Goal: Task Accomplishment & Management: Use online tool/utility

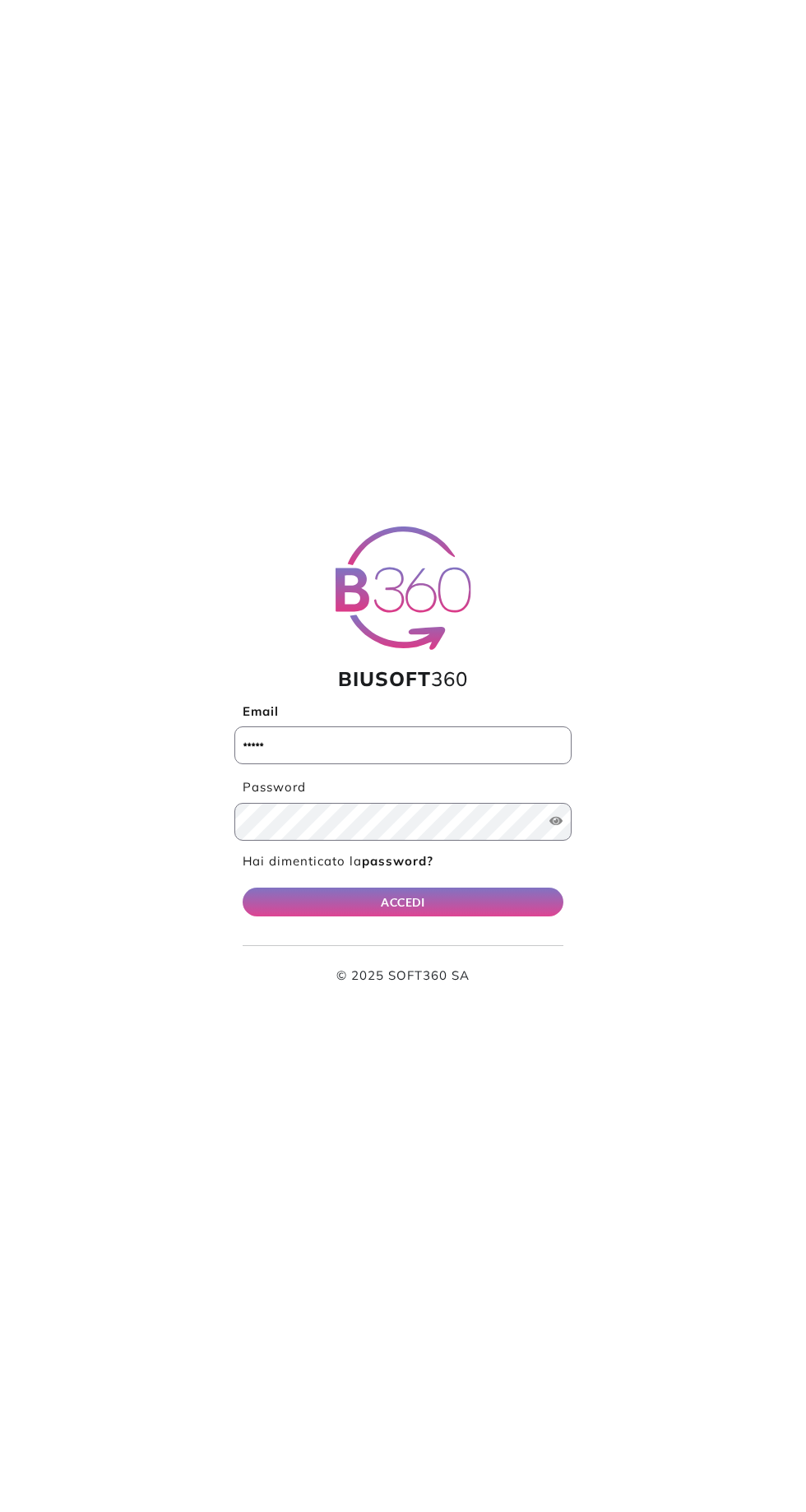
click at [482, 748] on input "Email" at bounding box center [403, 746] width 337 height 38
type input "**********"
click at [242, 888] on button "ACCEDI" at bounding box center [403, 901] width 320 height 29
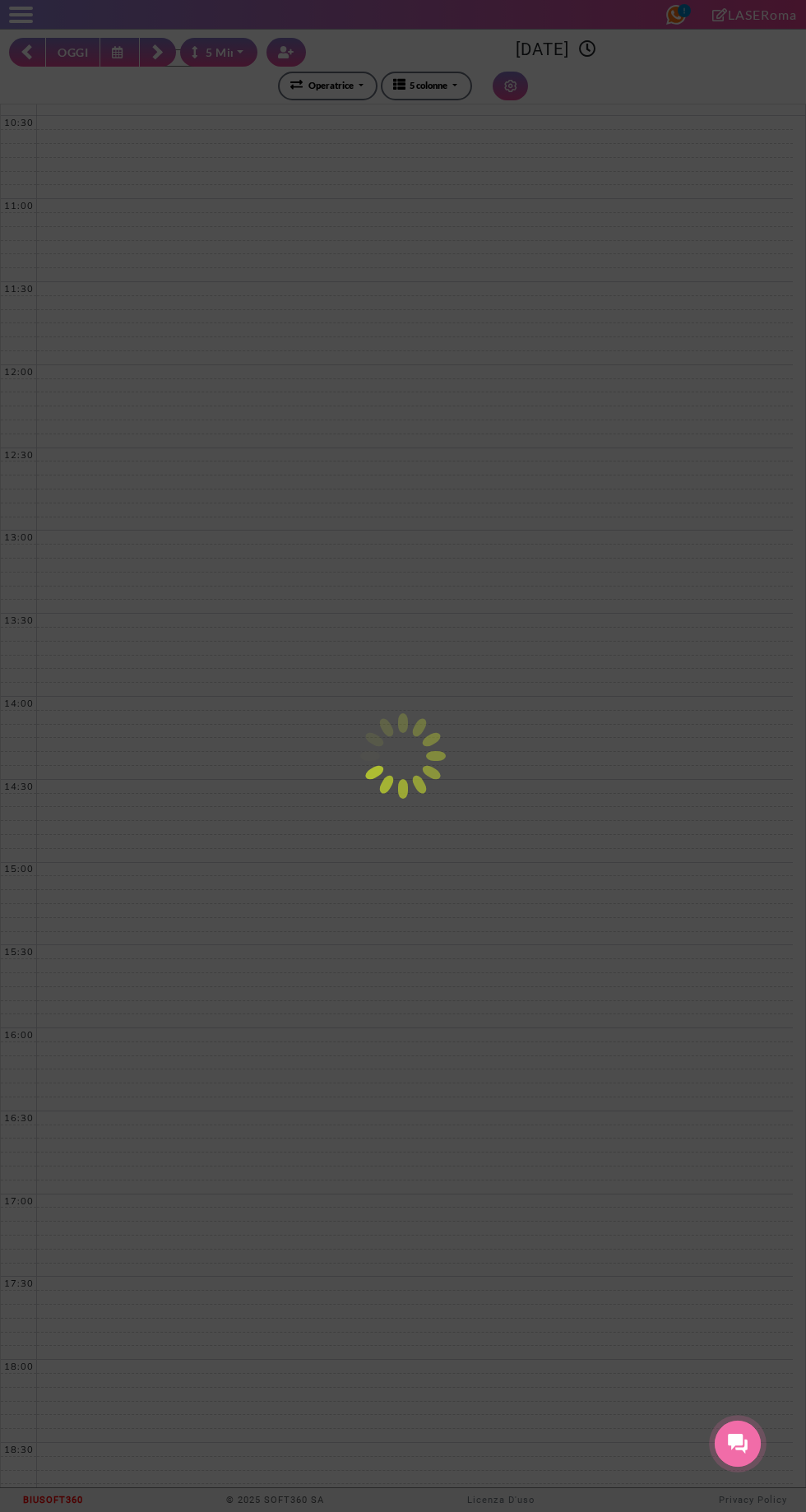
select select "*"
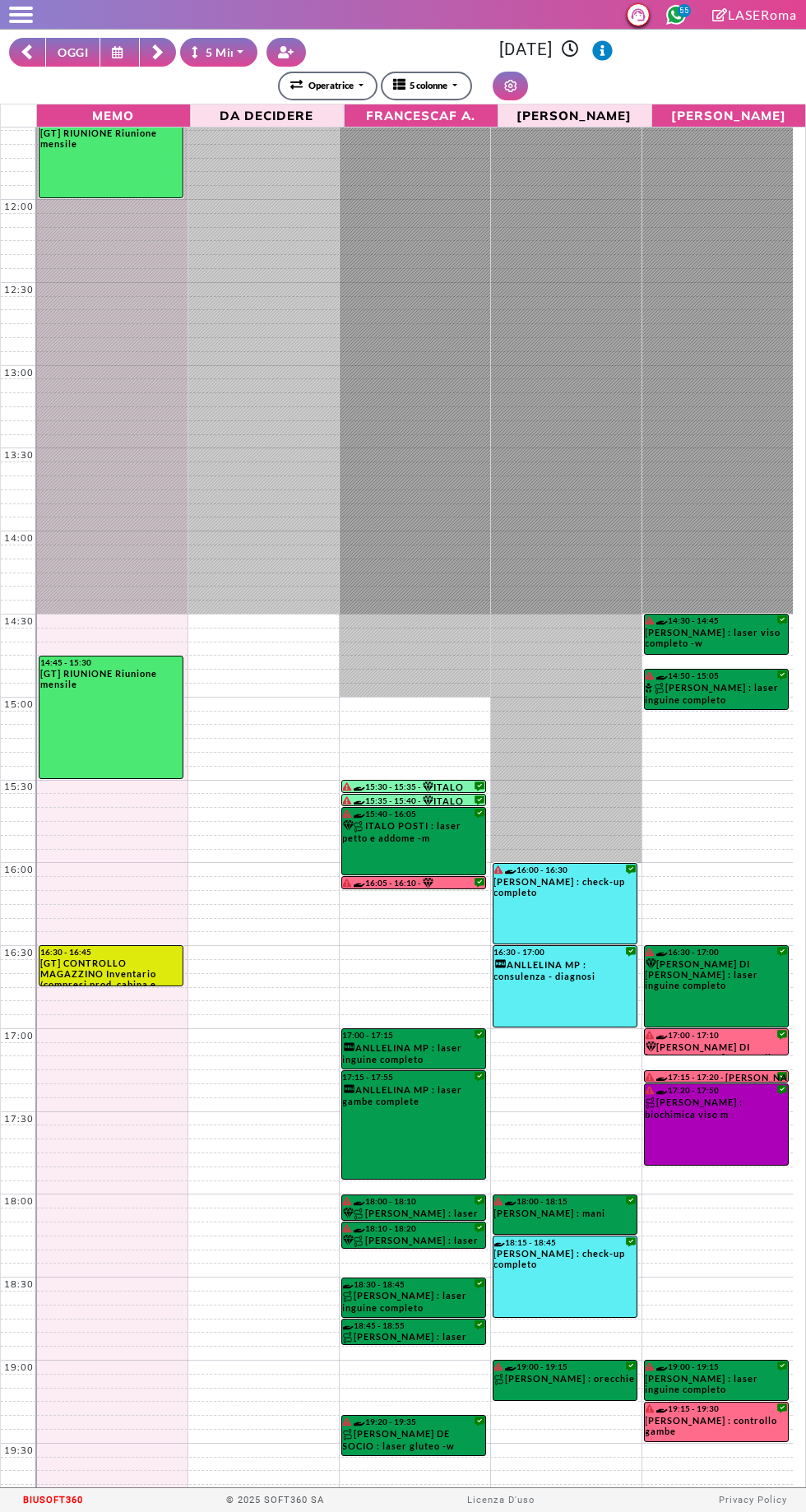
scroll to position [215, 0]
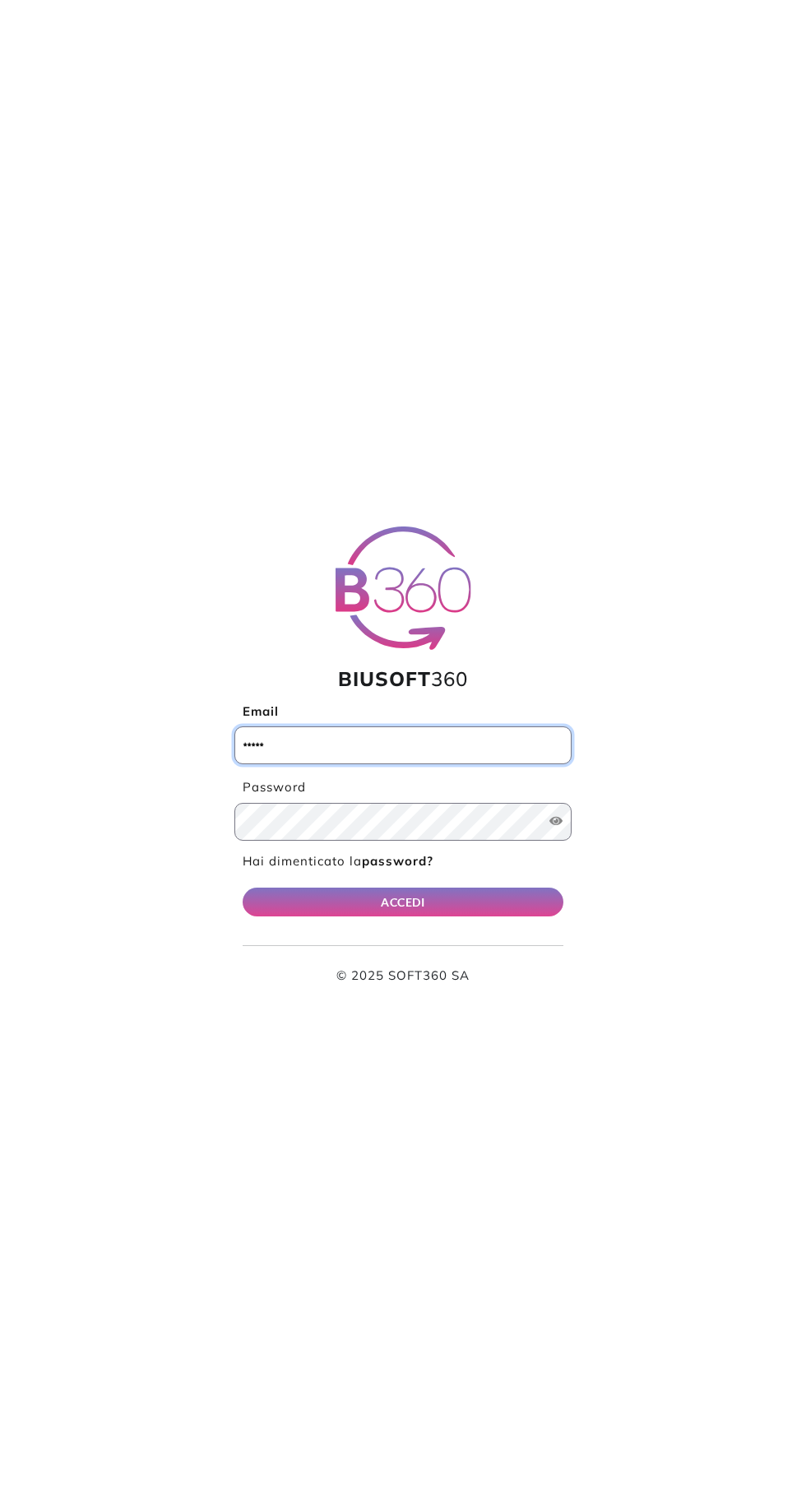
click at [456, 746] on input "Email" at bounding box center [403, 746] width 337 height 38
type input "**********"
click at [242, 888] on button "ACCEDI" at bounding box center [403, 901] width 320 height 29
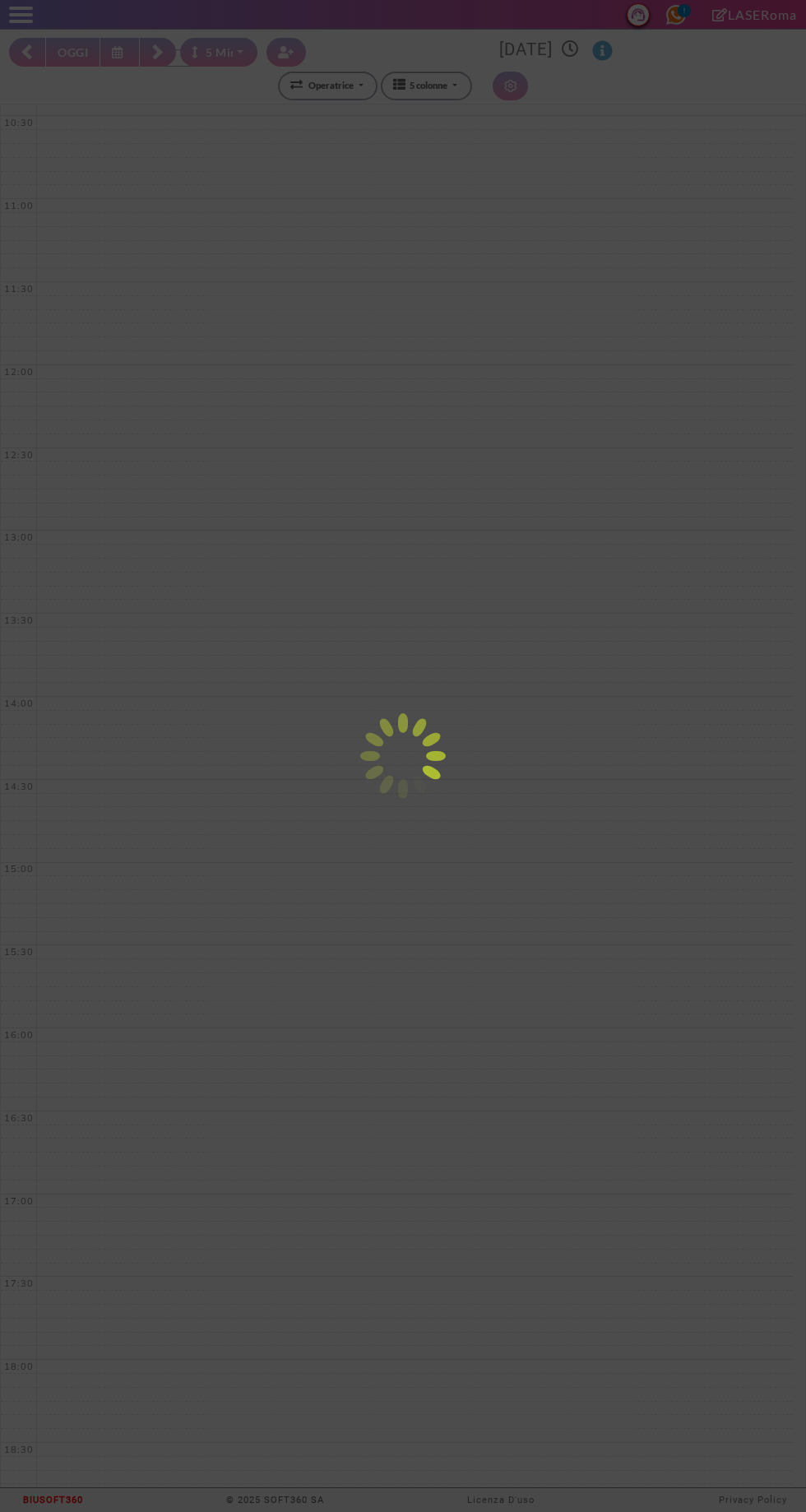
select select "*"
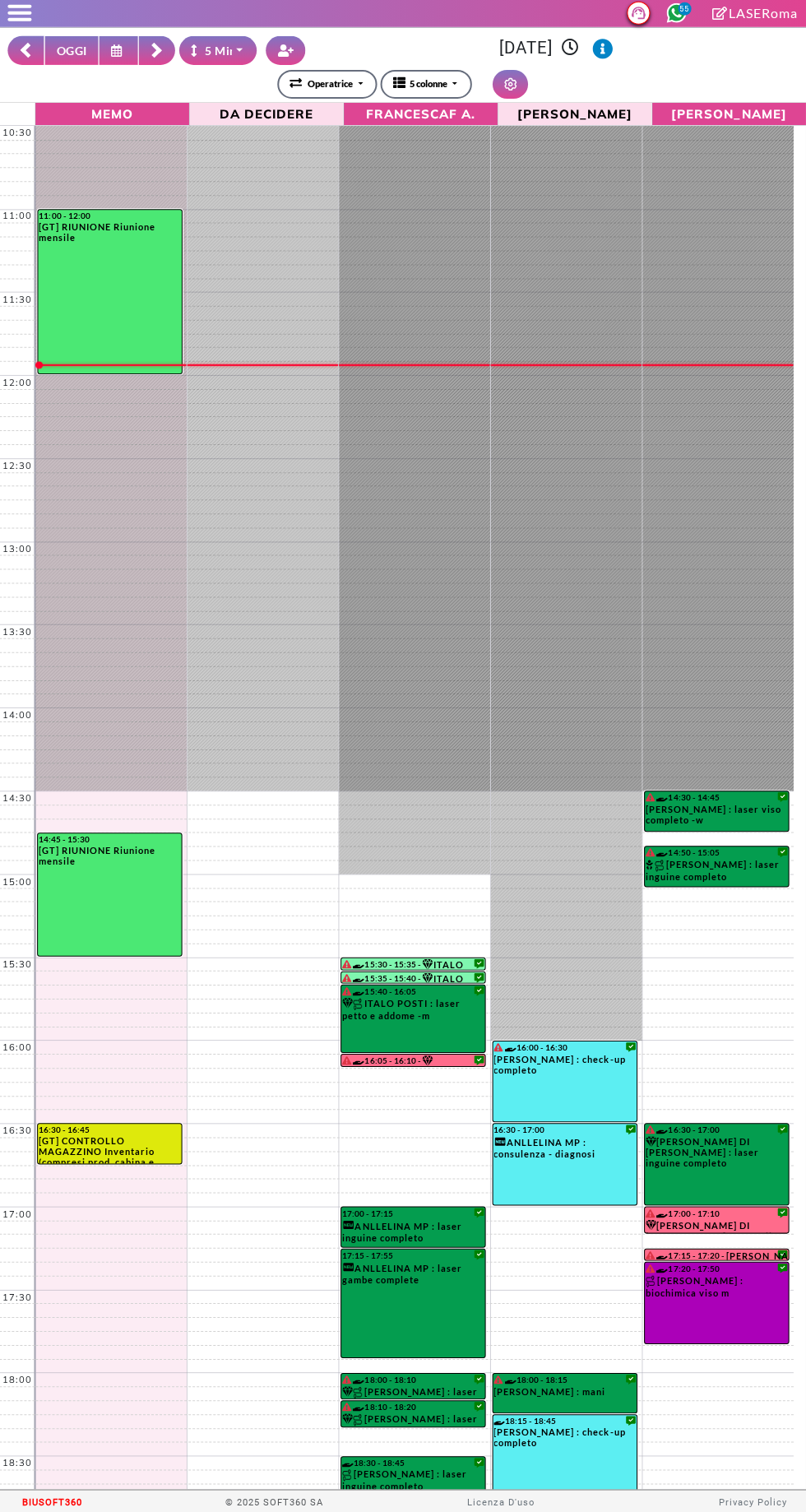
click at [158, 49] on rect at bounding box center [158, 49] width 10 height 10
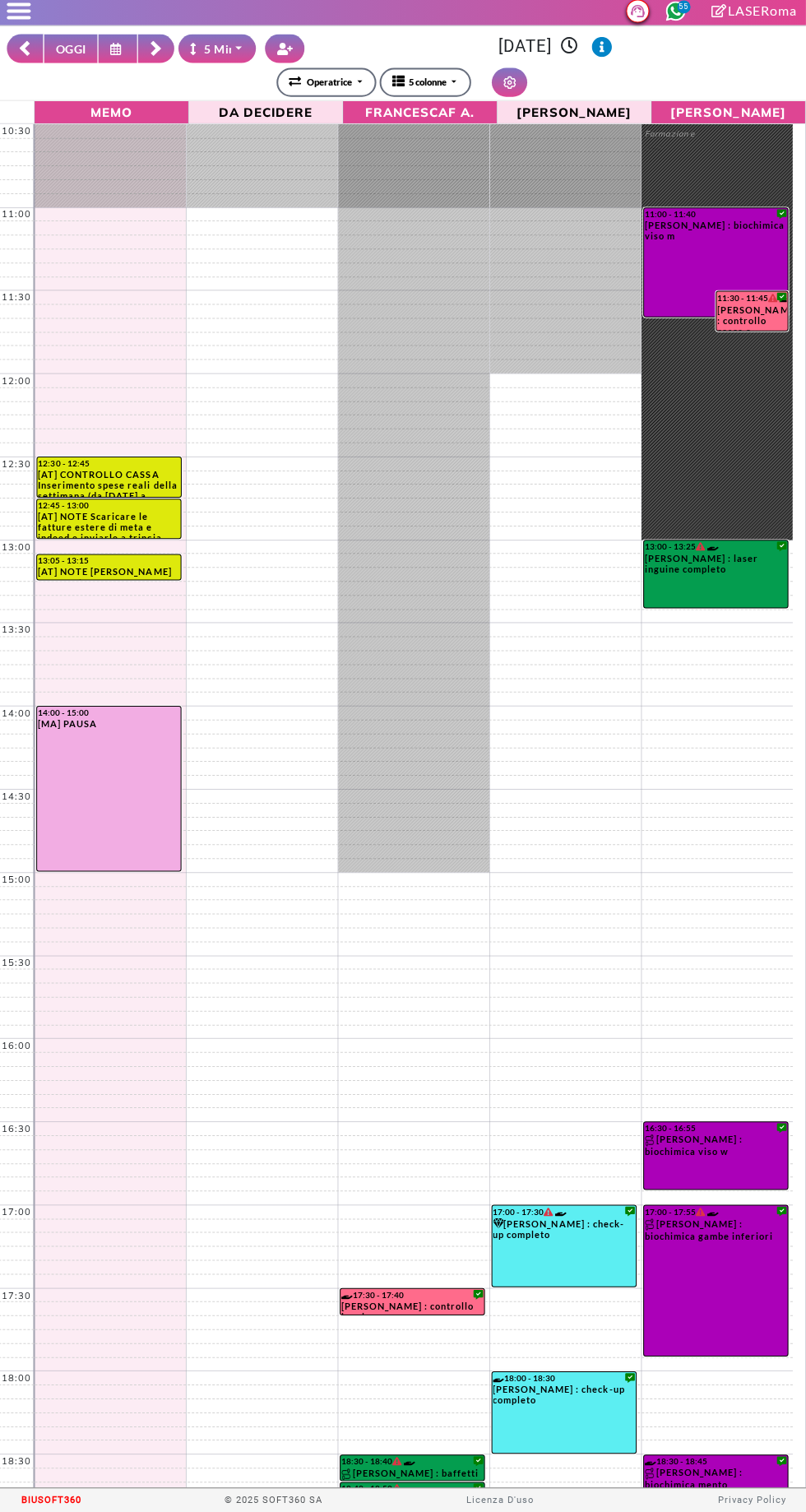
click at [158, 49] on rect at bounding box center [158, 49] width 10 height 10
